Goal: Information Seeking & Learning: Learn about a topic

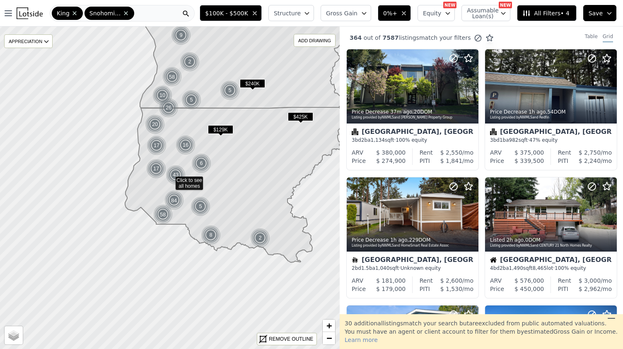
click at [607, 18] on button "Save" at bounding box center [600, 13] width 33 height 16
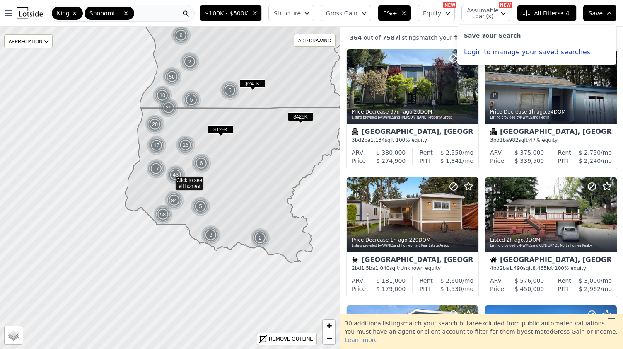
click at [475, 51] on button "Login to manage your saved searches" at bounding box center [527, 52] width 126 height 7
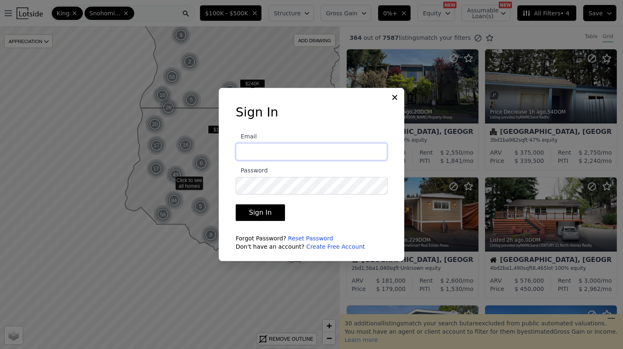
type input "[EMAIL_ADDRESS][DOMAIN_NAME]"
click at [257, 214] on button "Sign In" at bounding box center [260, 212] width 49 height 17
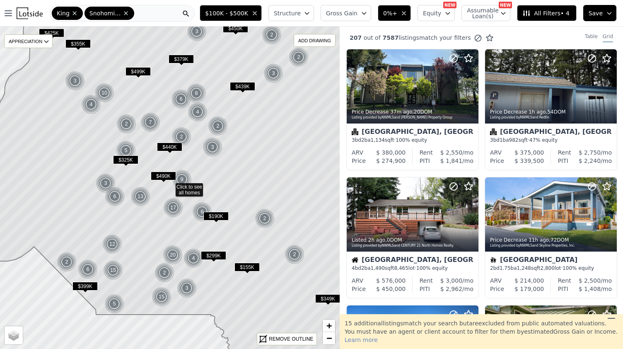
click at [304, 17] on button "Structure" at bounding box center [292, 13] width 46 height 16
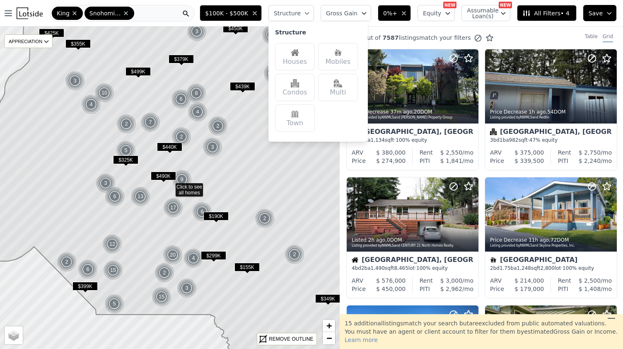
click at [304, 17] on button "Structure" at bounding box center [292, 13] width 46 height 16
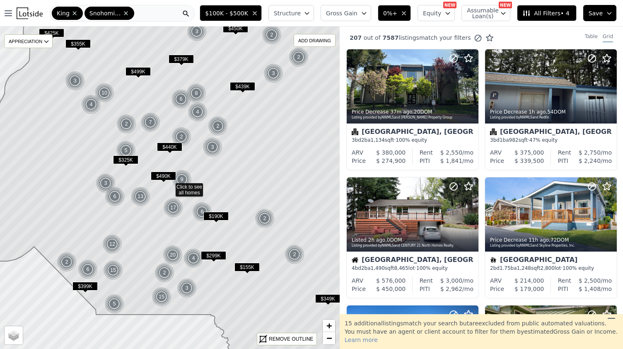
click at [353, 15] on span "Gross Gain" at bounding box center [342, 13] width 32 height 8
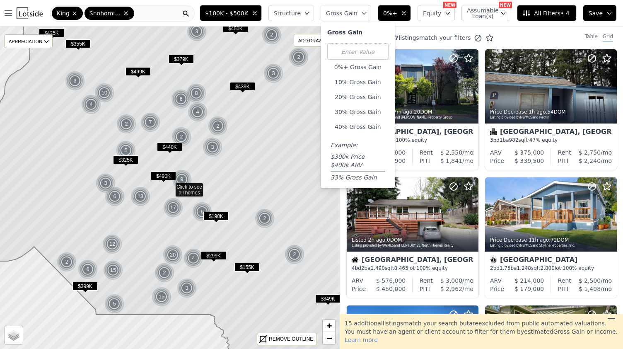
click at [356, 10] on span "Gross Gain" at bounding box center [342, 13] width 32 height 8
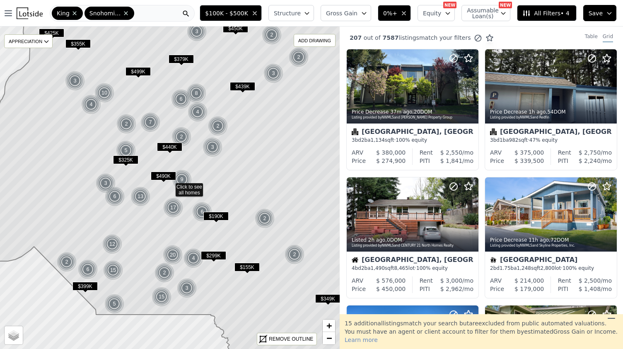
click at [355, 12] on span "Gross Gain" at bounding box center [342, 13] width 32 height 8
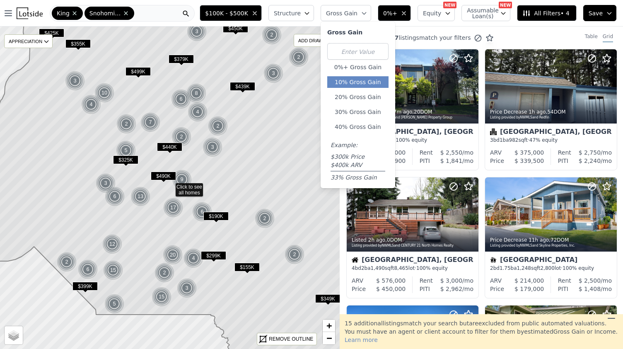
click at [361, 79] on button "10% Gross Gain" at bounding box center [357, 82] width 61 height 12
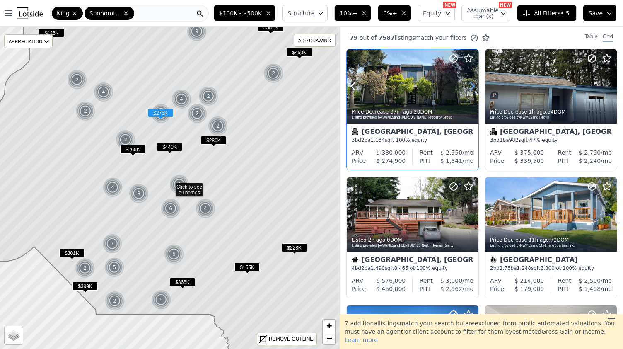
click at [469, 87] on icon at bounding box center [472, 86] width 13 height 13
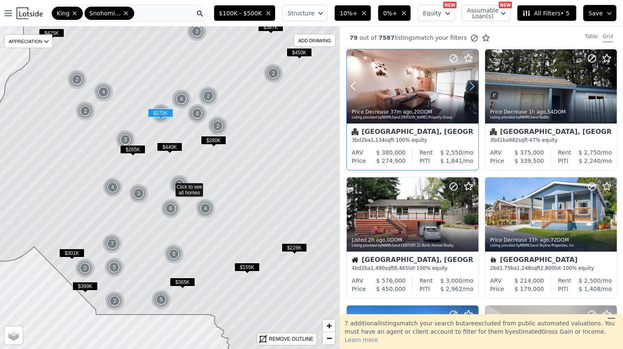
click at [469, 87] on icon at bounding box center [472, 86] width 13 height 13
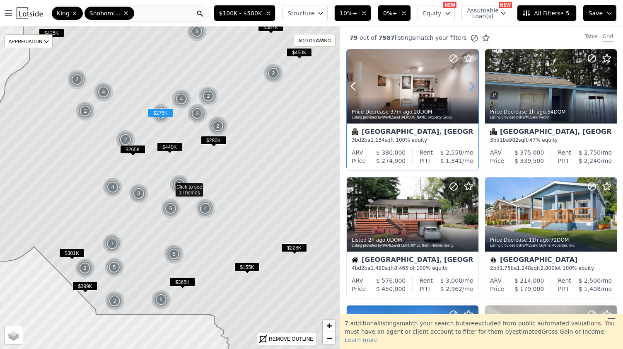
click at [469, 87] on icon at bounding box center [472, 86] width 13 height 13
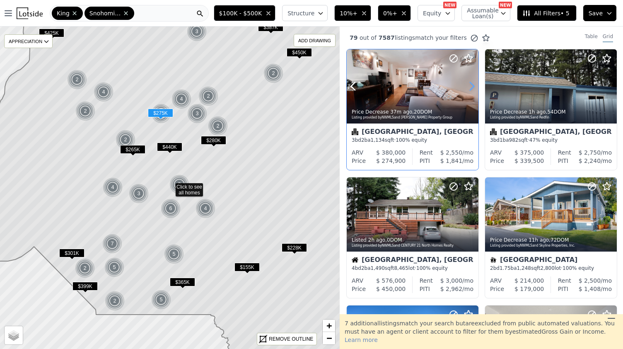
click at [469, 87] on icon at bounding box center [472, 86] width 13 height 13
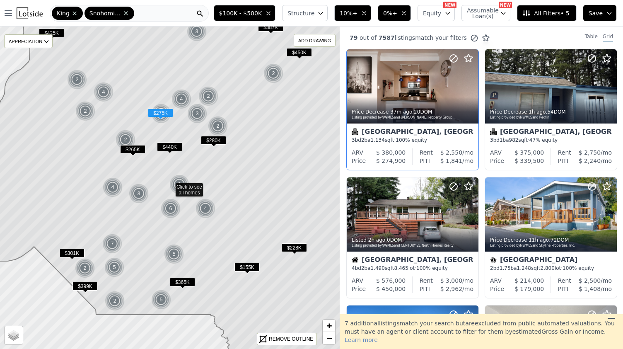
click at [383, 133] on div "[GEOGRAPHIC_DATA], [GEOGRAPHIC_DATA]" at bounding box center [413, 133] width 122 height 8
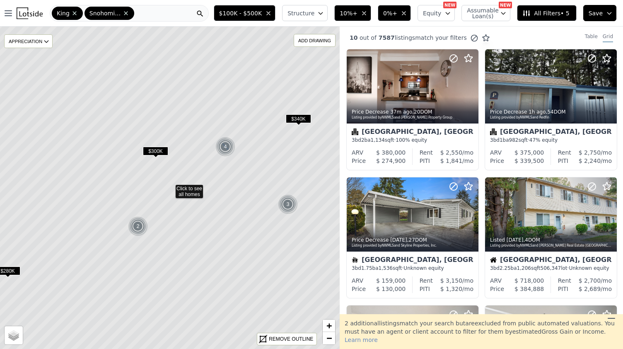
click at [226, 143] on div "4" at bounding box center [226, 147] width 20 height 20
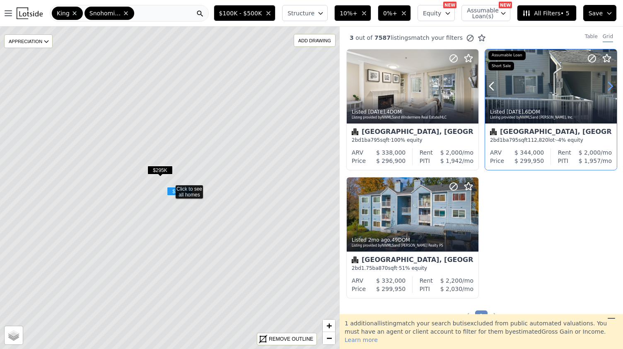
click at [609, 88] on icon at bounding box center [610, 86] width 13 height 13
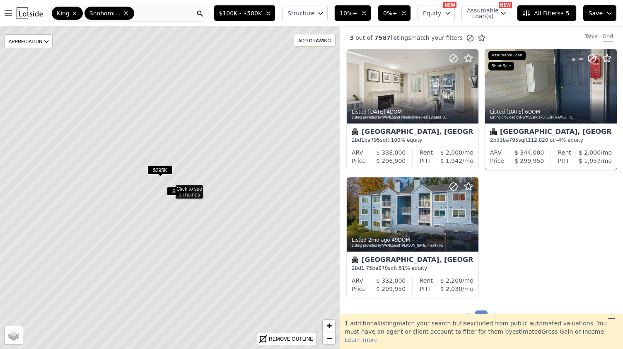
click at [314, 17] on button "Structure" at bounding box center [305, 13] width 46 height 16
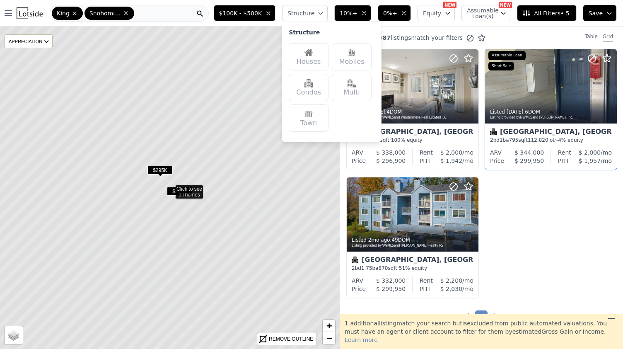
click at [323, 57] on div "Houses" at bounding box center [309, 56] width 40 height 27
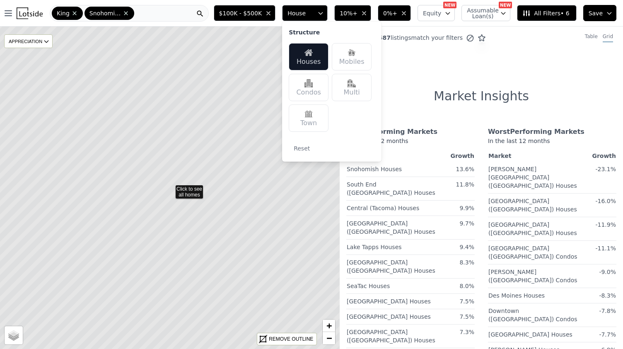
click at [361, 88] on div "Multi" at bounding box center [352, 87] width 40 height 27
click at [313, 116] on img at bounding box center [309, 114] width 8 height 8
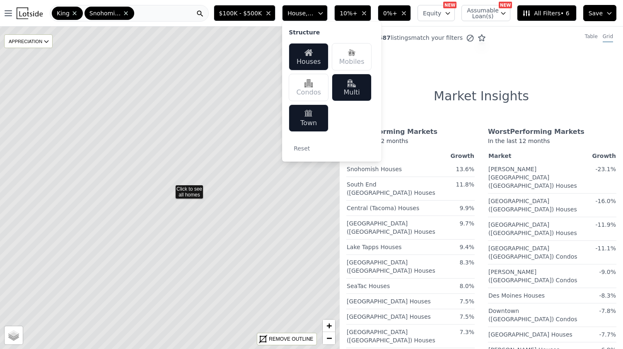
click at [321, 87] on div "Condos" at bounding box center [309, 87] width 40 height 27
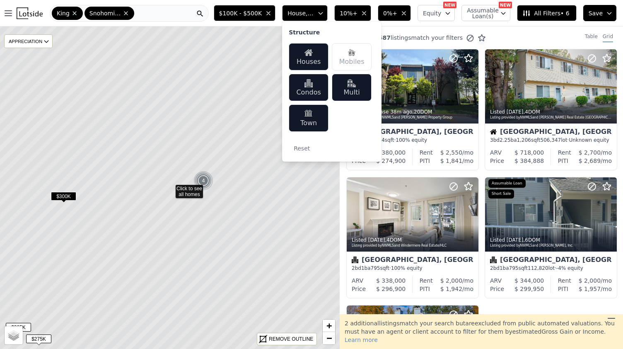
click at [313, 90] on div "Condos" at bounding box center [309, 87] width 40 height 27
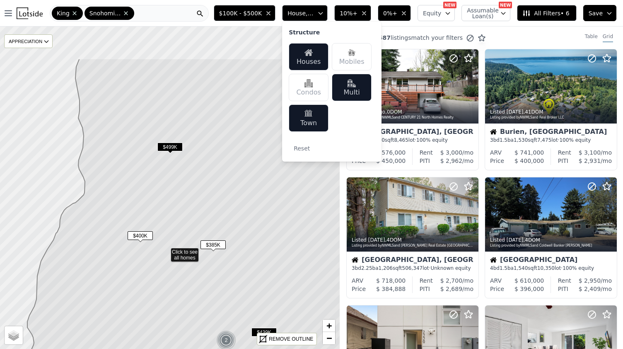
drag, startPoint x: 188, startPoint y: 194, endPoint x: 165, endPoint y: 150, distance: 49.2
click at [185, 208] on icon at bounding box center [198, 252] width 344 height 389
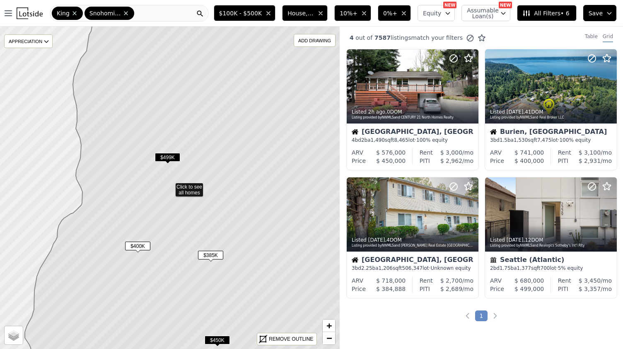
click at [167, 158] on span "$499K" at bounding box center [167, 157] width 25 height 9
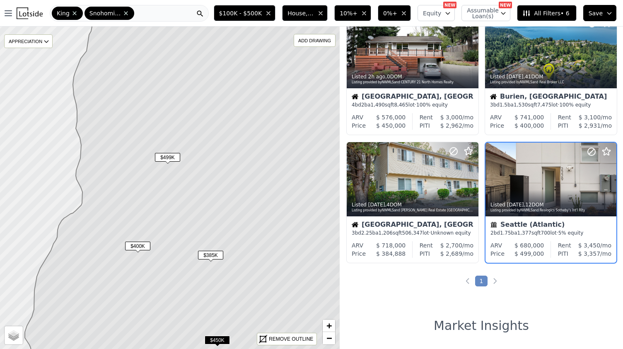
scroll to position [36, 0]
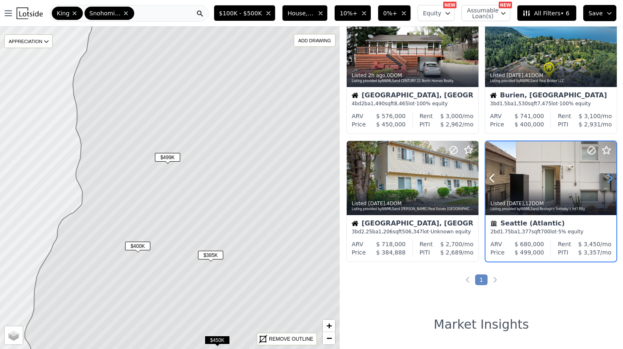
click at [609, 181] on icon at bounding box center [611, 178] width 4 height 8
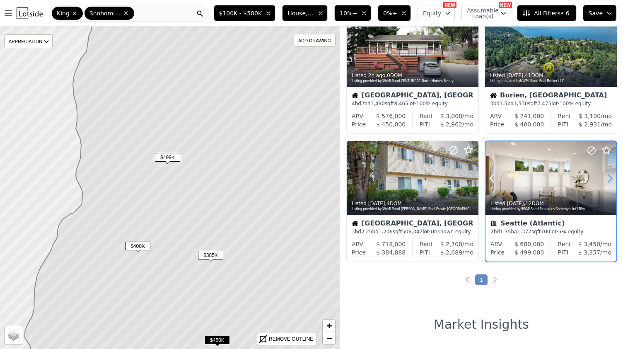
click at [609, 181] on icon at bounding box center [611, 178] width 4 height 8
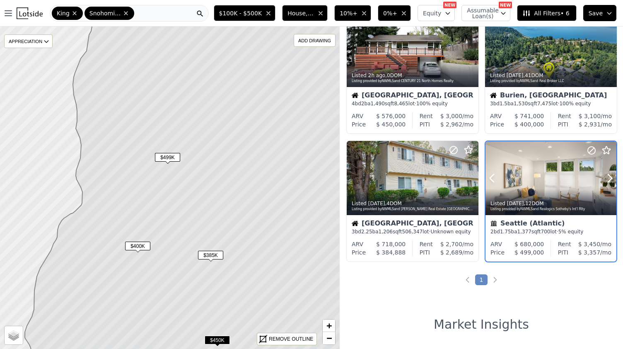
click at [543, 201] on div "Listed [DATE] , 12 DOM" at bounding box center [552, 203] width 122 height 7
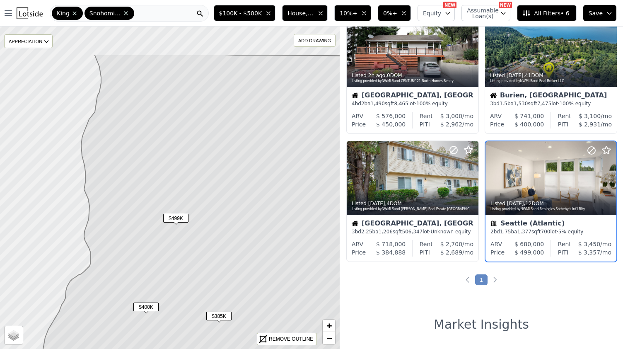
drag, startPoint x: 162, startPoint y: 126, endPoint x: 168, endPoint y: 186, distance: 60.1
click at [168, 186] on icon at bounding box center [207, 248] width 351 height 389
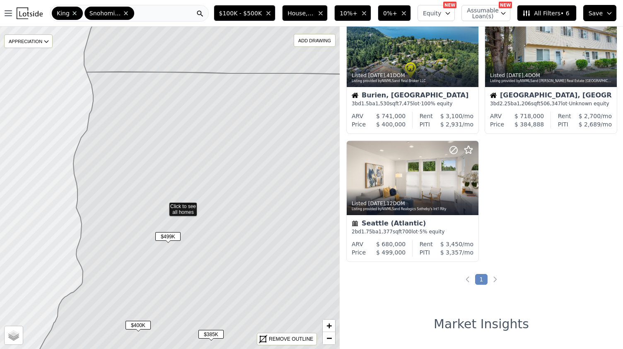
drag, startPoint x: 165, startPoint y: 164, endPoint x: 160, endPoint y: 136, distance: 28.1
click at [159, 179] on icon at bounding box center [199, 237] width 340 height 330
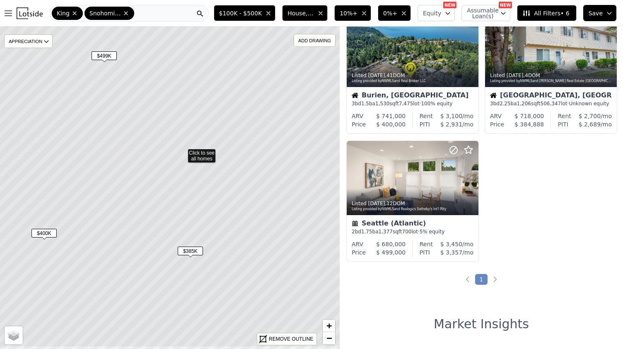
drag, startPoint x: 177, startPoint y: 297, endPoint x: 188, endPoint y: 252, distance: 46.6
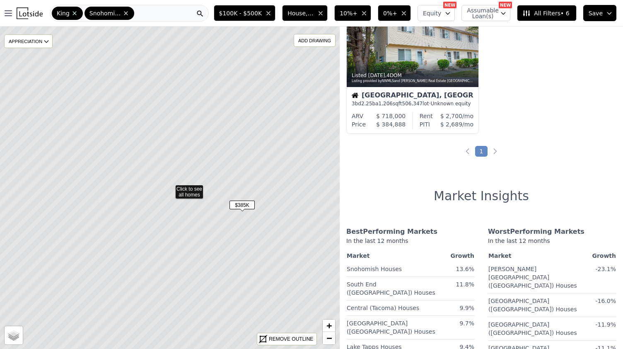
click at [240, 204] on span "$385K" at bounding box center [242, 205] width 25 height 9
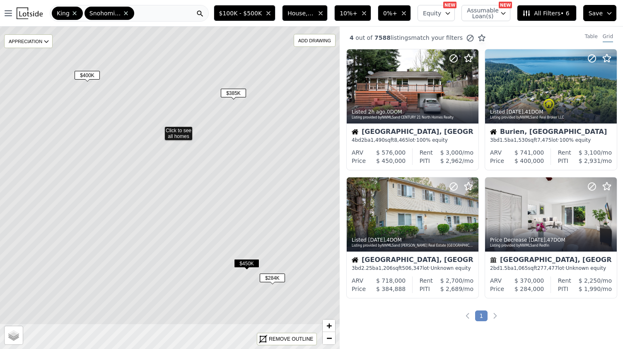
drag, startPoint x: 214, startPoint y: 147, endPoint x: 203, endPoint y: 90, distance: 58.2
click at [203, 90] on icon at bounding box center [159, 130] width 410 height 389
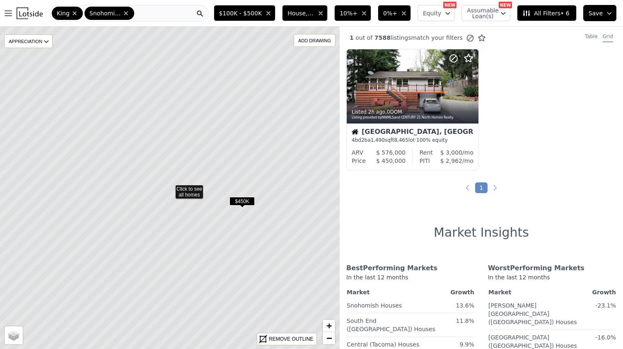
click at [244, 201] on span "$450K" at bounding box center [242, 201] width 25 height 9
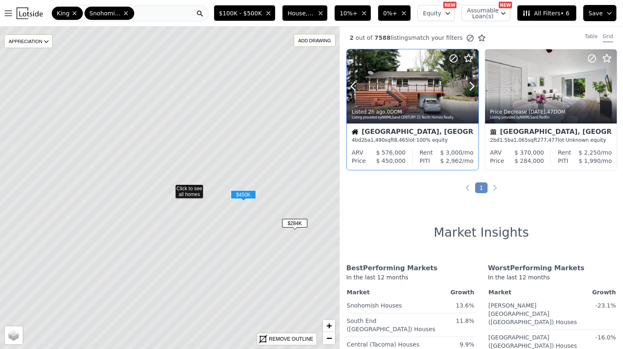
click at [399, 95] on div at bounding box center [413, 86] width 132 height 74
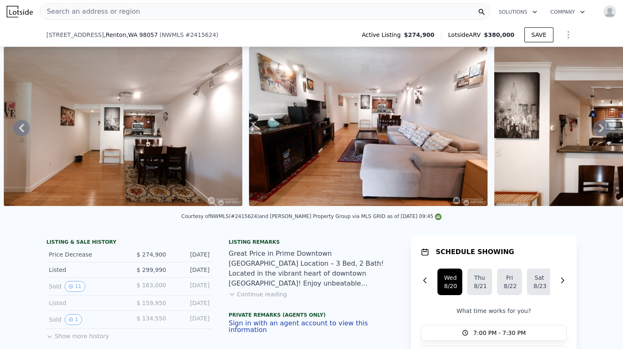
scroll to position [133, 0]
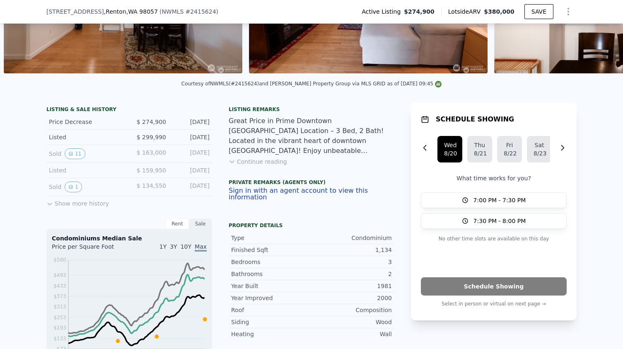
click at [251, 166] on button "Continue reading" at bounding box center [258, 162] width 58 height 8
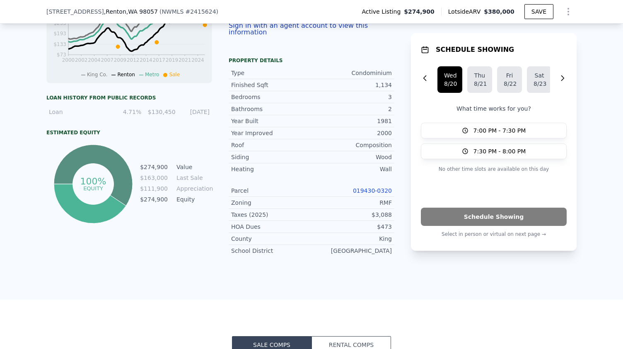
scroll to position [429, 0]
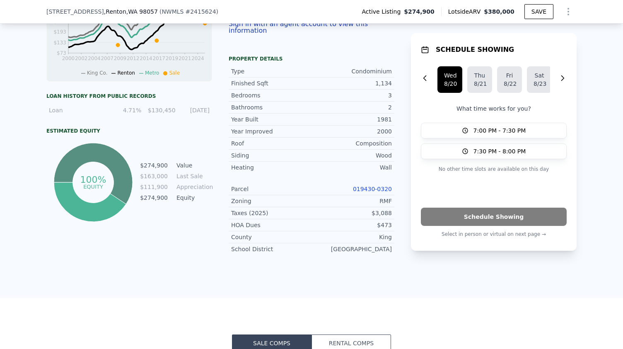
click at [361, 186] on link "019430-0320" at bounding box center [372, 189] width 39 height 7
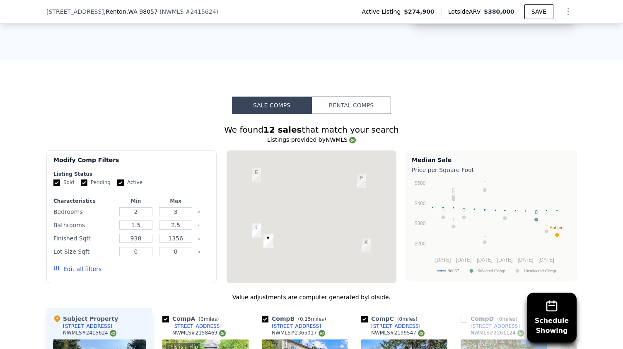
scroll to position [675, 0]
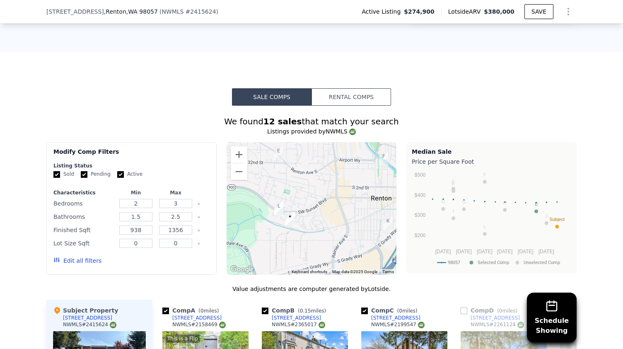
drag, startPoint x: 273, startPoint y: 168, endPoint x: 296, endPoint y: 156, distance: 26.7
click at [296, 156] on div at bounding box center [312, 208] width 170 height 133
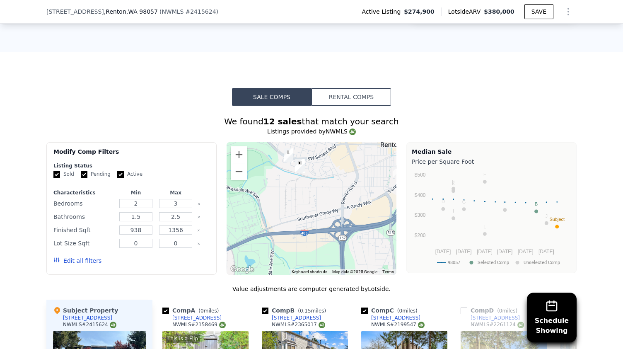
drag, startPoint x: 296, startPoint y: 196, endPoint x: 305, endPoint y: 144, distance: 53.1
click at [305, 143] on div at bounding box center [312, 208] width 170 height 133
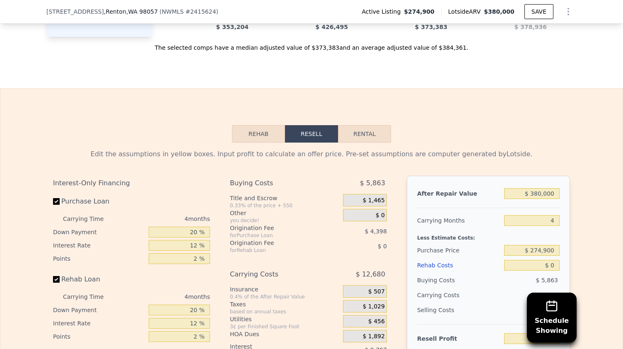
scroll to position [1217, 0]
click at [357, 124] on button "Rental" at bounding box center [364, 132] width 53 height 17
select select "30"
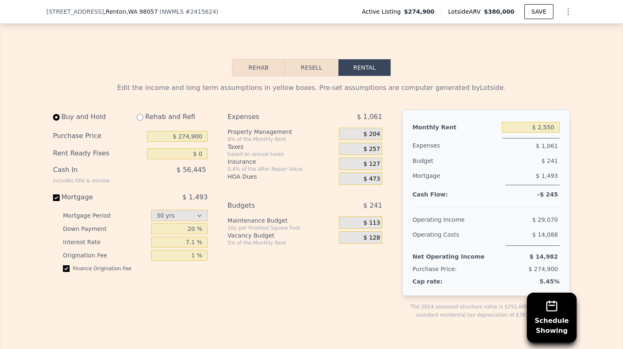
scroll to position [1283, 0]
click at [192, 130] on input "$ 274,900" at bounding box center [177, 135] width 61 height 11
type input "$ 260,000"
click at [193, 236] on input "7.1 %" at bounding box center [179, 241] width 57 height 11
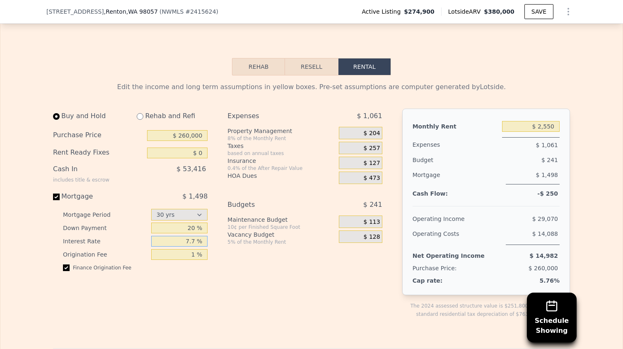
type input "7.7 %"
click at [278, 284] on div "Expenses $ 1,061 Property Management 8% of the Monthly Rent $ 204 Taxes based o…" at bounding box center [308, 220] width 161 height 223
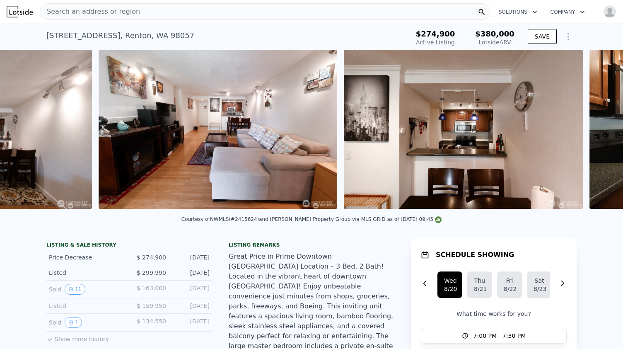
scroll to position [0, 1089]
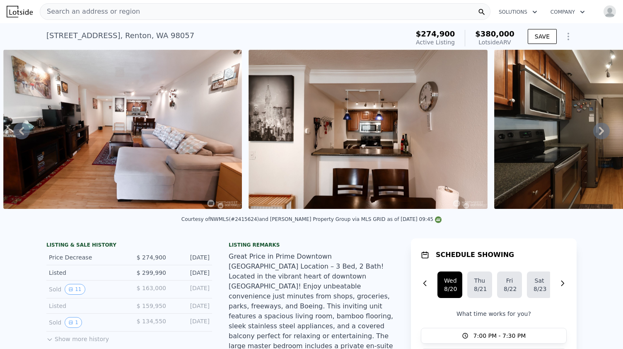
click at [332, 99] on img at bounding box center [368, 129] width 239 height 159
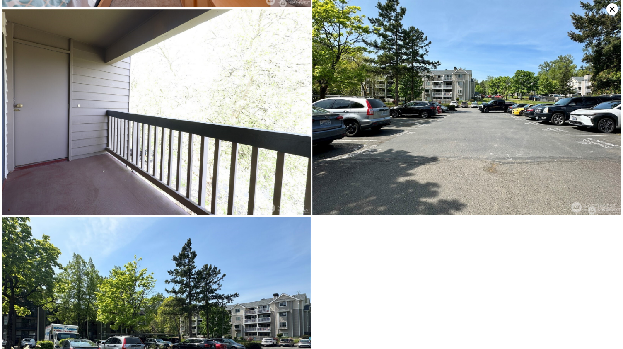
scroll to position [934, 0]
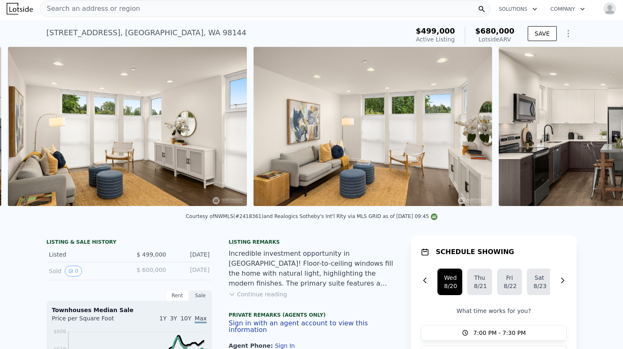
scroll to position [0, 625]
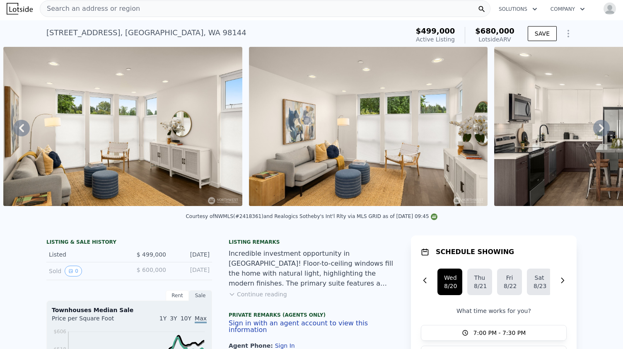
click at [259, 298] on button "Continue reading" at bounding box center [258, 294] width 58 height 8
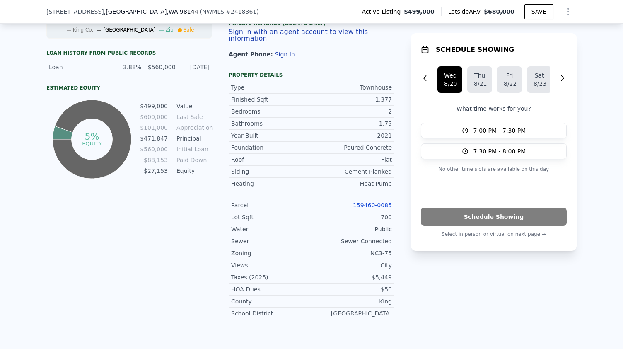
scroll to position [411, 0]
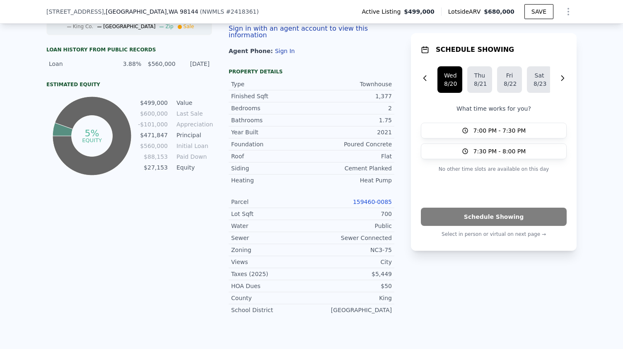
click at [371, 199] on link "159460-0085" at bounding box center [372, 202] width 39 height 7
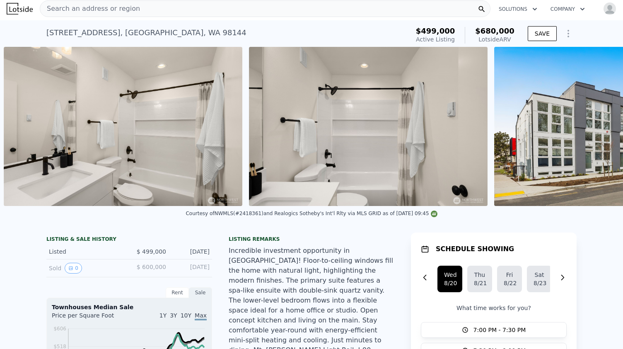
scroll to position [0, 4077]
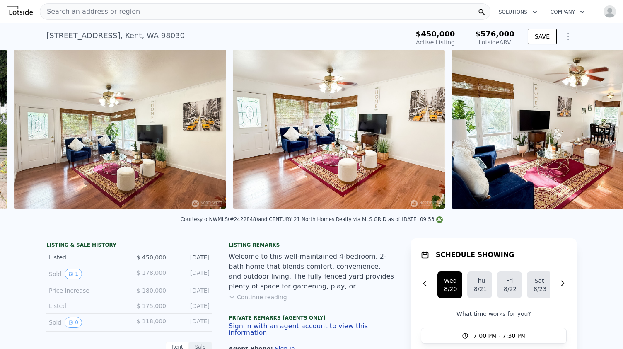
scroll to position [99, 0]
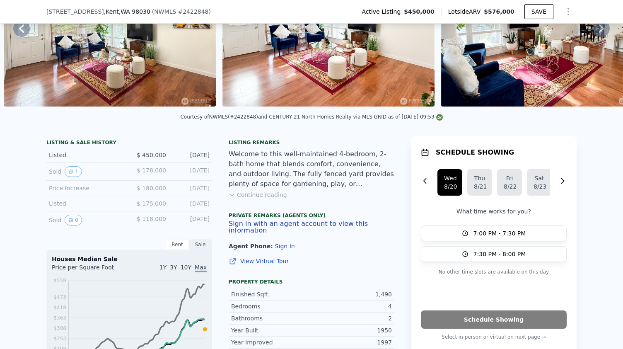
click at [255, 199] on button "Continue reading" at bounding box center [258, 195] width 58 height 8
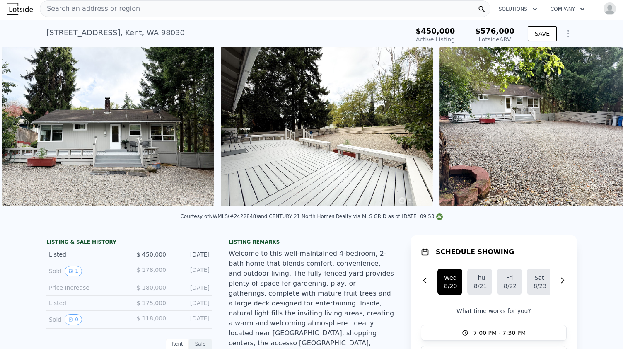
scroll to position [0, 6071]
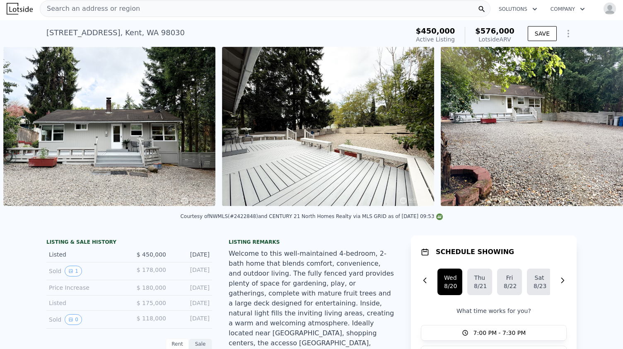
click at [312, 126] on img at bounding box center [328, 126] width 212 height 159
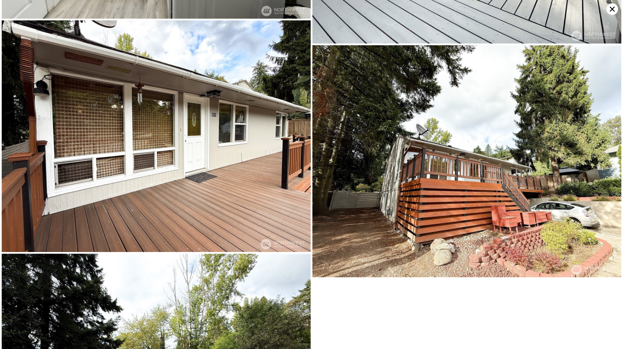
scroll to position [4451, 0]
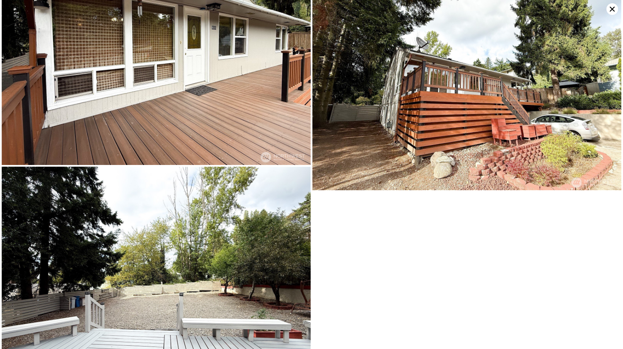
click at [610, 6] on icon at bounding box center [613, 9] width 12 height 12
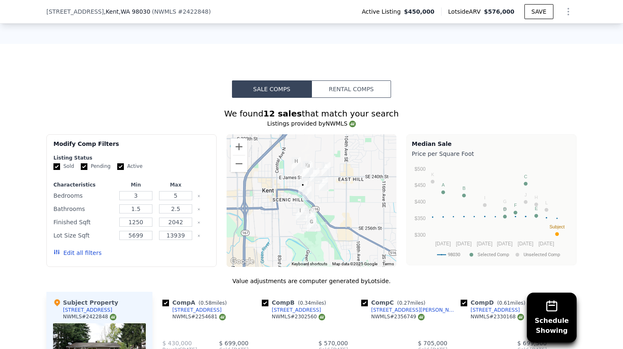
scroll to position [735, 0]
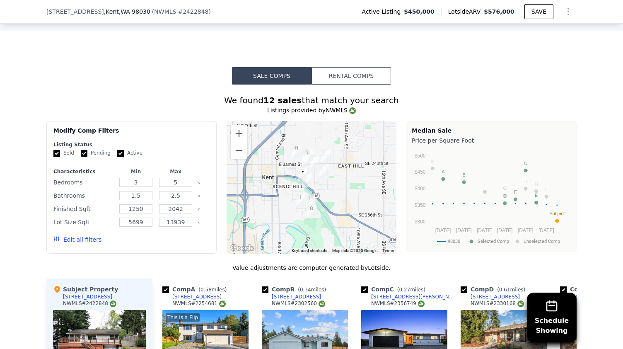
click at [335, 67] on button "Rental Comps" at bounding box center [352, 75] width 80 height 17
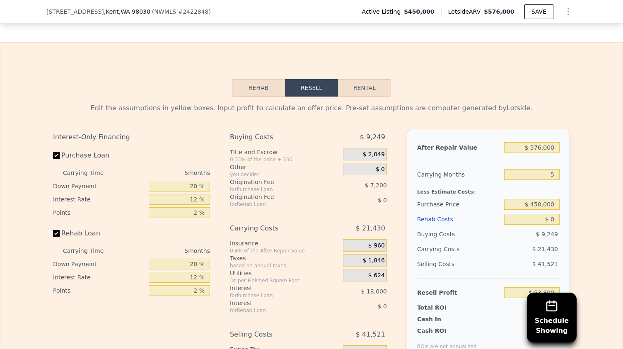
scroll to position [1232, 0]
click at [358, 78] on button "Rental" at bounding box center [364, 86] width 53 height 17
select select "30"
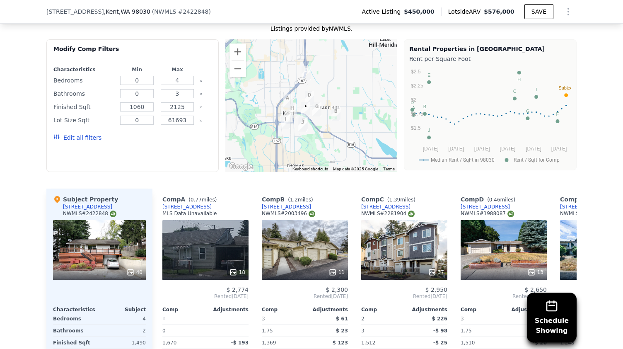
scroll to position [0, 13]
